Goal: Task Accomplishment & Management: Manage account settings

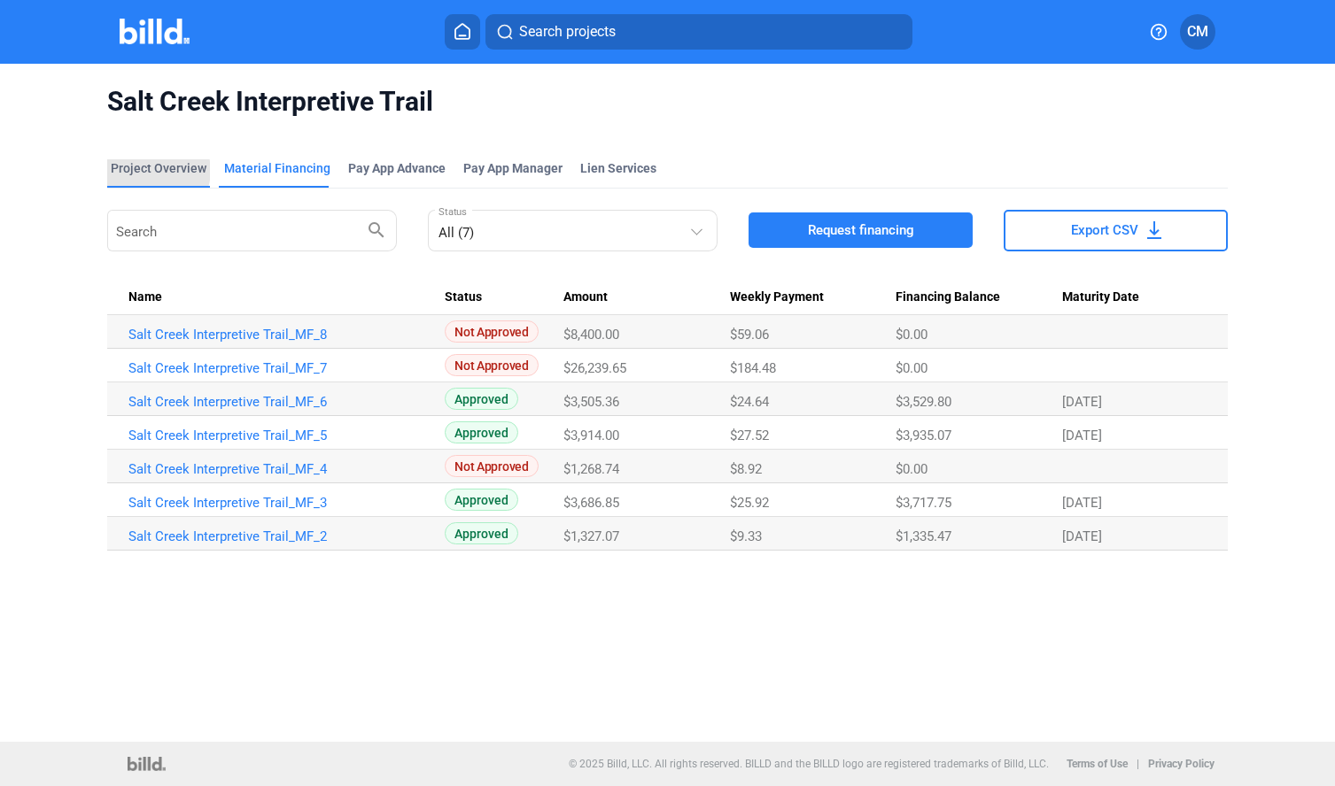
click at [157, 171] on div "Project Overview" at bounding box center [159, 168] width 96 height 18
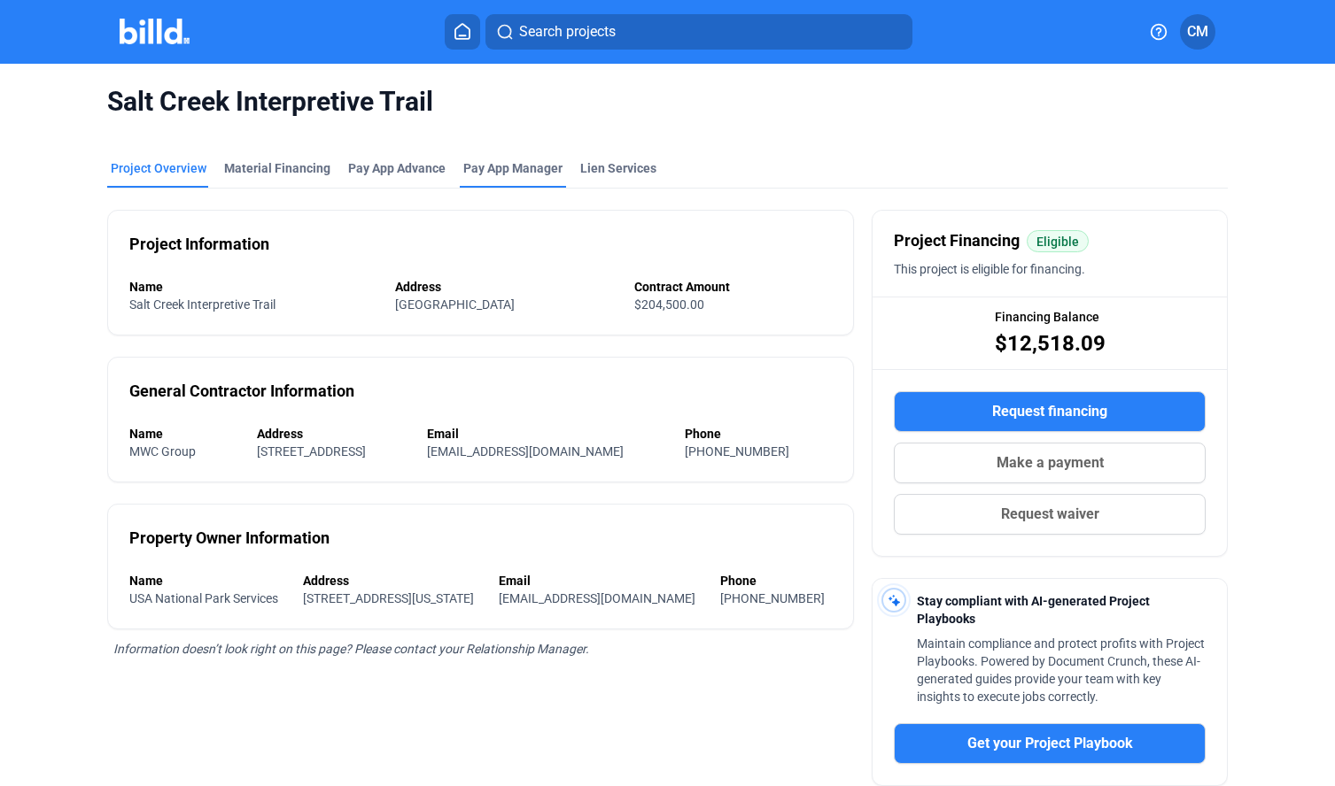
click at [522, 168] on span "Pay App Manager" at bounding box center [512, 168] width 99 height 18
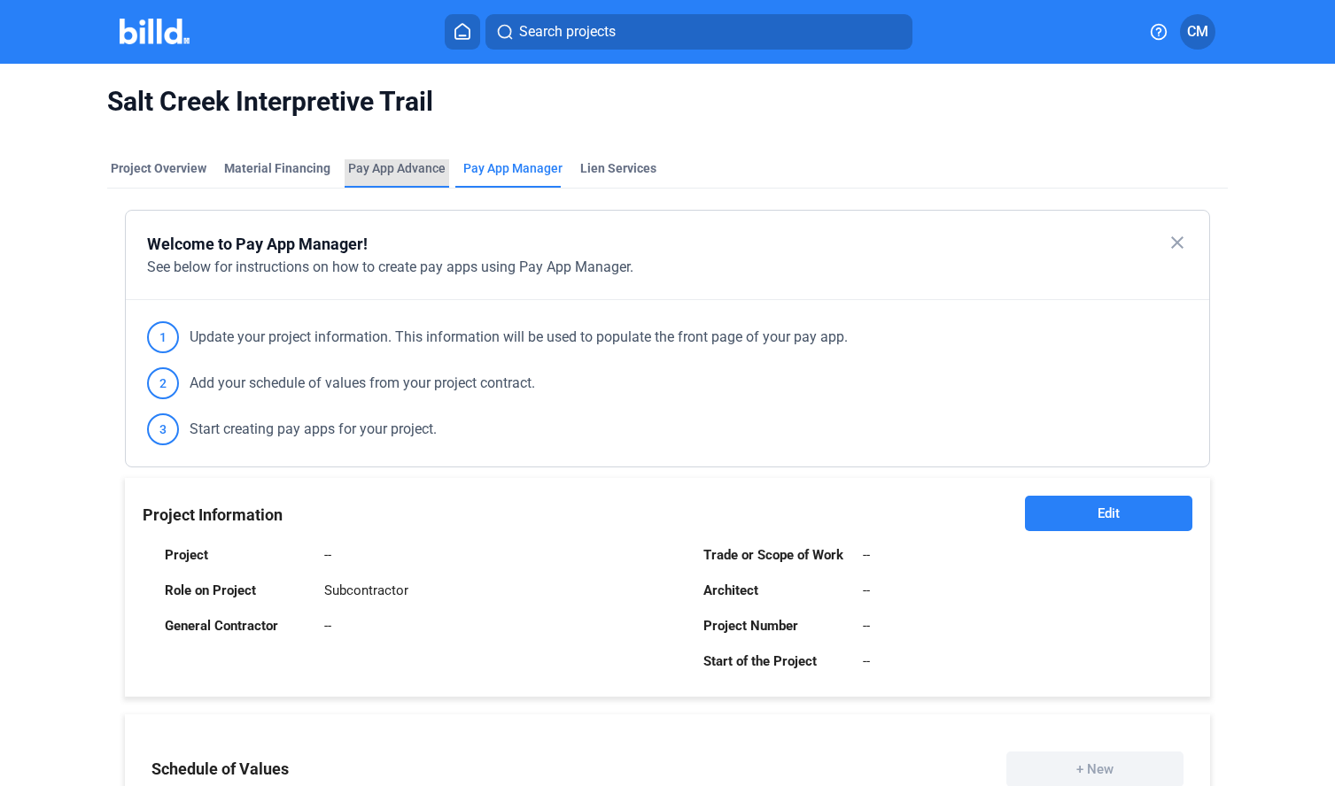
click at [396, 167] on div "Pay App Advance" at bounding box center [396, 168] width 97 height 18
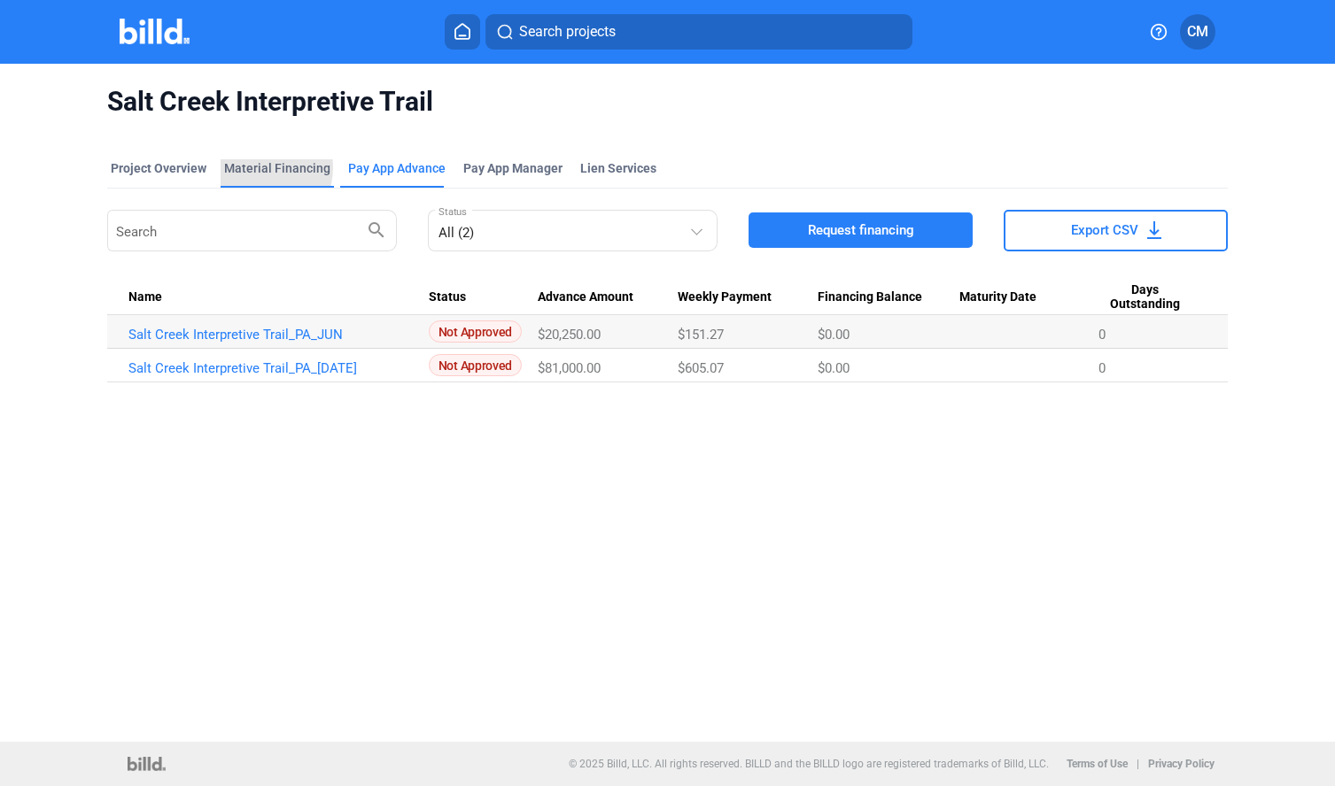
click at [240, 166] on div "Material Financing" at bounding box center [277, 168] width 106 height 18
